Goal: Task Accomplishment & Management: Manage account settings

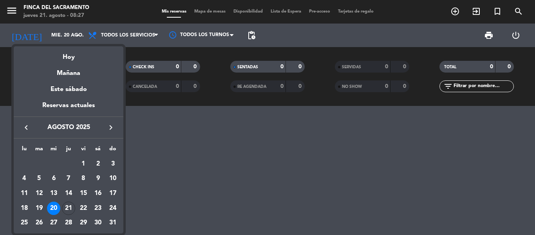
click at [72, 206] on div "21" at bounding box center [68, 207] width 13 height 13
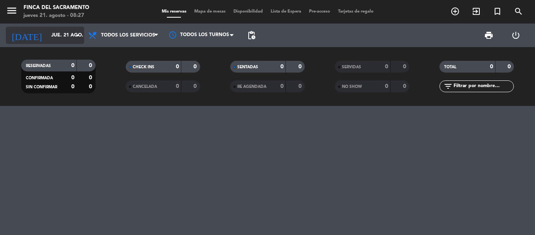
click at [68, 34] on input "jue. 21 ago." at bounding box center [80, 35] width 66 height 13
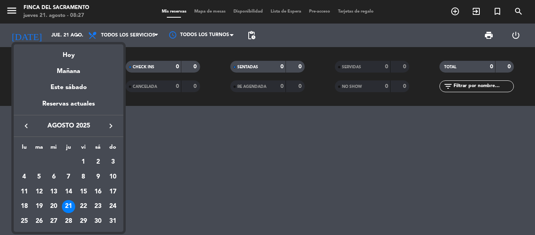
click at [86, 203] on div "22" at bounding box center [83, 206] width 13 height 13
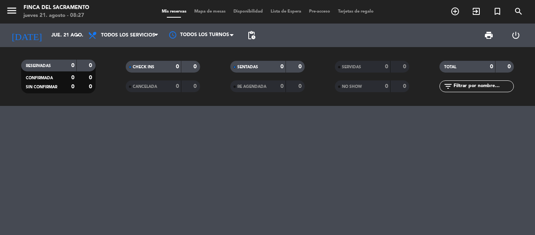
type input "vie. 22 ago."
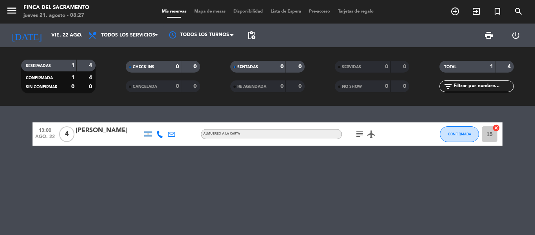
click at [160, 137] on icon at bounding box center [159, 134] width 7 height 7
click at [176, 122] on span at bounding box center [179, 121] width 6 height 6
drag, startPoint x: 79, startPoint y: 131, endPoint x: 120, endPoint y: 134, distance: 40.5
click at [120, 134] on div "[PERSON_NAME]" at bounding box center [109, 130] width 67 height 10
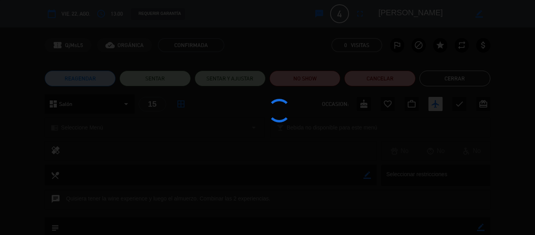
click at [25, 134] on div at bounding box center [267, 117] width 535 height 235
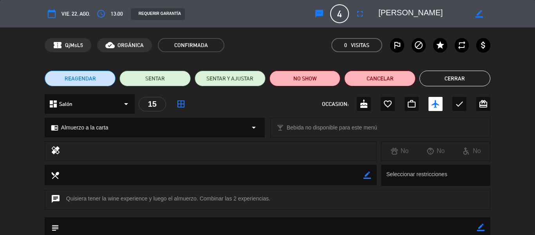
drag, startPoint x: 408, startPoint y: 16, endPoint x: 380, endPoint y: 17, distance: 27.5
click at [380, 17] on textarea at bounding box center [424, 14] width 90 height 14
click at [531, 115] on div "dashboard Salón arrow_drop_down 15 border_all OCCASION: cake favorite_border wo…" at bounding box center [267, 107] width 535 height 27
click at [127, 105] on icon "arrow_drop_down" at bounding box center [126, 103] width 9 height 9
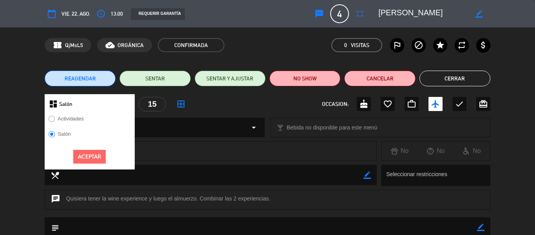
click at [33, 140] on div "chrome_reader_mode Almuerzo a la carta arrow_drop_down local_bar Bebida no disp…" at bounding box center [267, 132] width 535 height 20
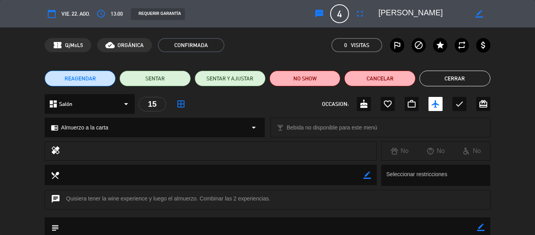
click at [238, 122] on div "chrome_reader_mode Almuerzo a la carta arrow_drop_down" at bounding box center [155, 127] width 220 height 19
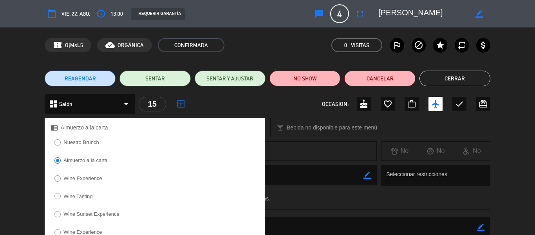
click at [17, 160] on div "healing No No No" at bounding box center [267, 153] width 535 height 24
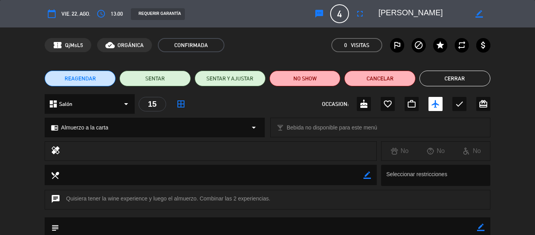
click at [54, 12] on icon "calendar_today" at bounding box center [51, 13] width 9 height 9
click at [83, 10] on span "vie. 22, ago." at bounding box center [76, 13] width 29 height 9
type input "[EMAIL_ADDRESS][DOMAIN_NAME]"
click at [198, 11] on div "REQUERIR GARANTÍA" at bounding box center [217, 14] width 185 height 12
click at [76, 10] on span "vie. 22, ago." at bounding box center [76, 13] width 29 height 9
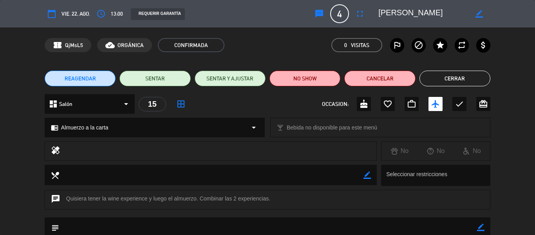
click at [51, 16] on icon "calendar_today" at bounding box center [51, 13] width 9 height 9
click at [84, 9] on span "vie. 22, ago." at bounding box center [76, 13] width 29 height 9
